Goal: Transaction & Acquisition: Purchase product/service

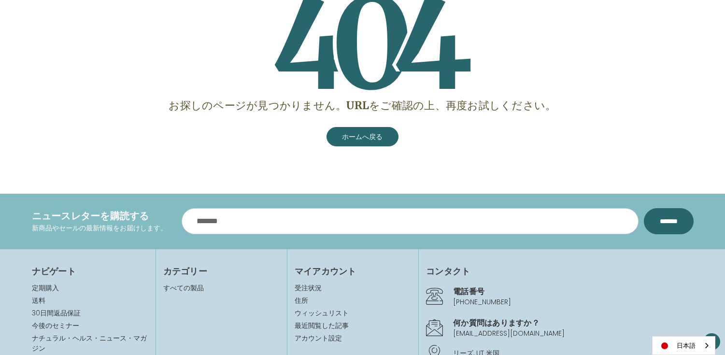
scroll to position [300, 0]
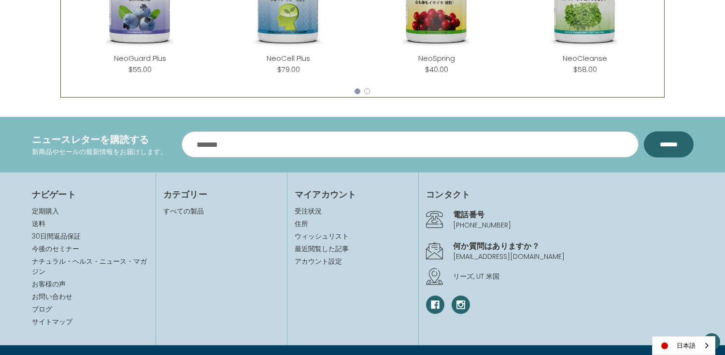
scroll to position [594, 0]
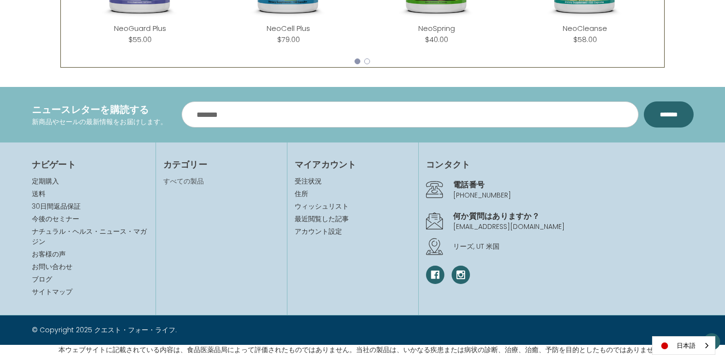
click at [186, 181] on link "すべての製品" at bounding box center [183, 181] width 41 height 10
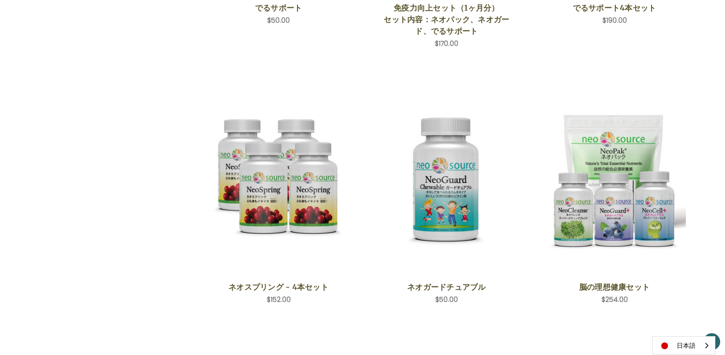
scroll to position [1112, 0]
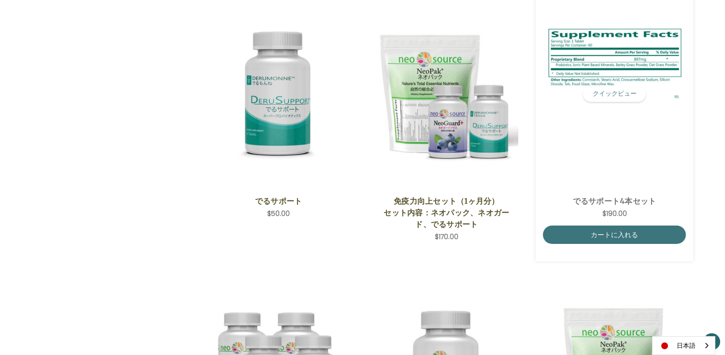
click at [615, 146] on img "DeruSupport 4-Save Set,$190.00\a" at bounding box center [615, 93] width 144 height 153
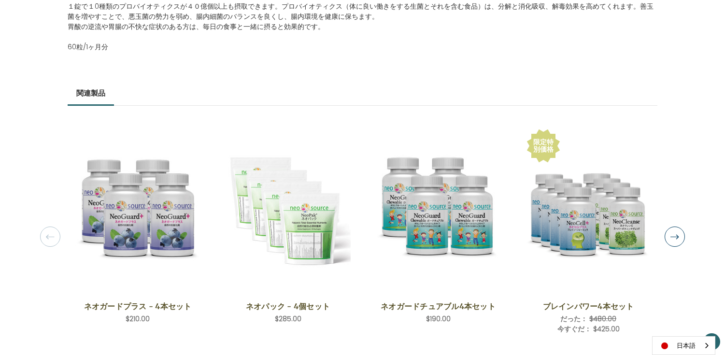
scroll to position [580, 0]
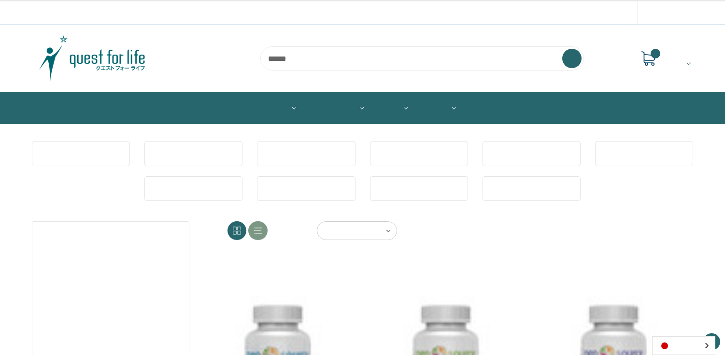
scroll to position [1152, 0]
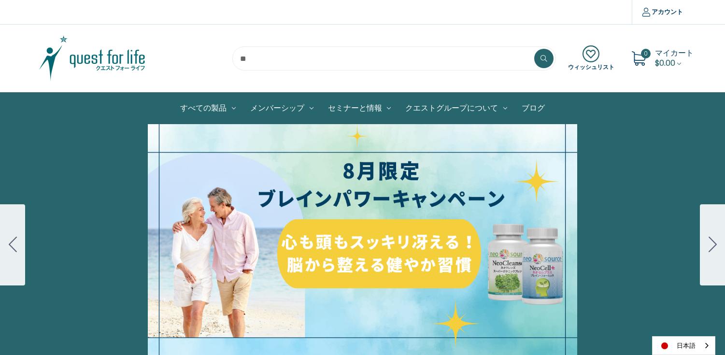
scroll to position [594, 0]
